Goal: Task Accomplishment & Management: Complete application form

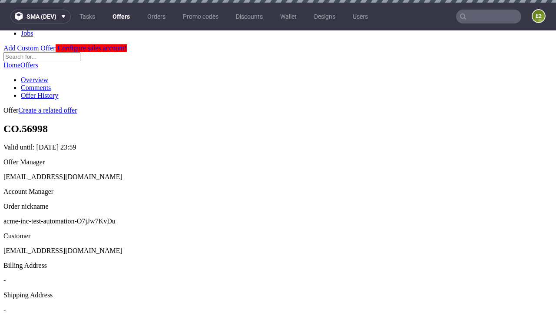
scroll to position [3, 0]
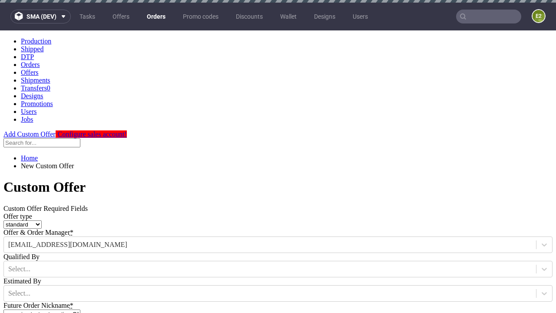
type input "acme-inc-test-automation-O7jJw7KvDu"
type input "[DATE]"
type input "[EMAIL_ADDRESS][DOMAIN_NAME]"
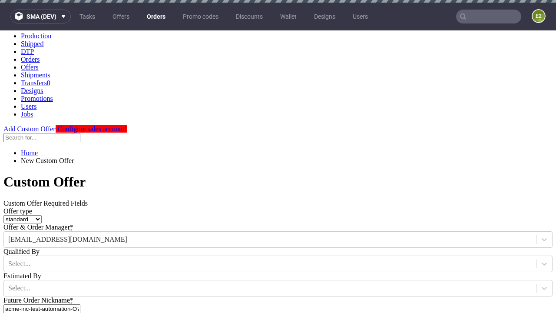
select select "gb"
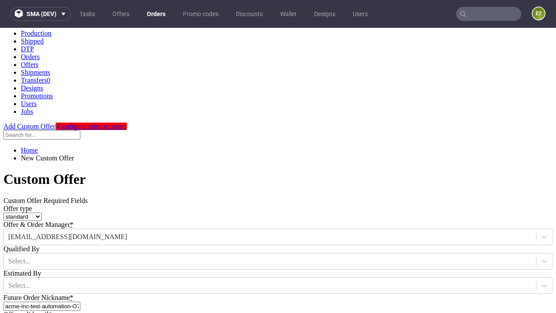
type input "[EMAIL_ADDRESS][DOMAIN_NAME]"
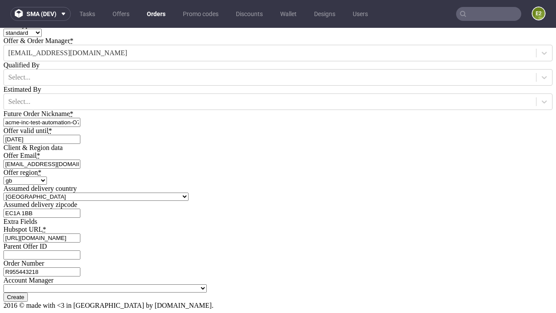
type input "[URL][DOMAIN_NAME]"
click at [28, 292] on input "Create" at bounding box center [15, 296] width 24 height 9
type input "Please wait..."
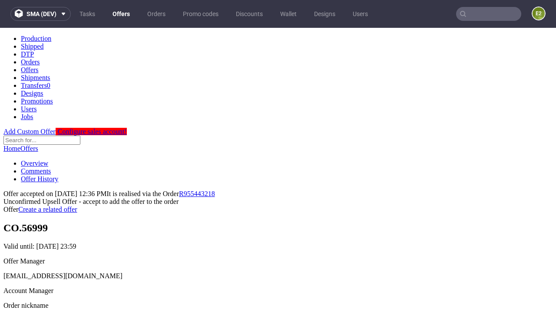
scroll to position [134, 0]
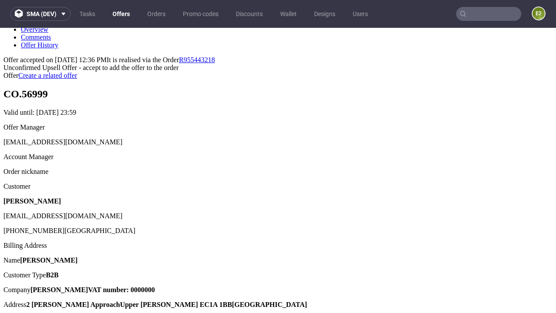
type input "In progress..."
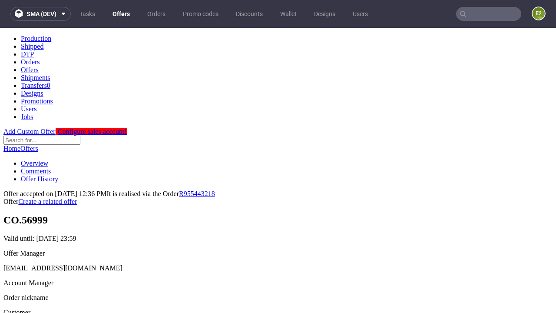
scroll to position [0, 0]
